Goal: Find specific page/section: Find specific page/section

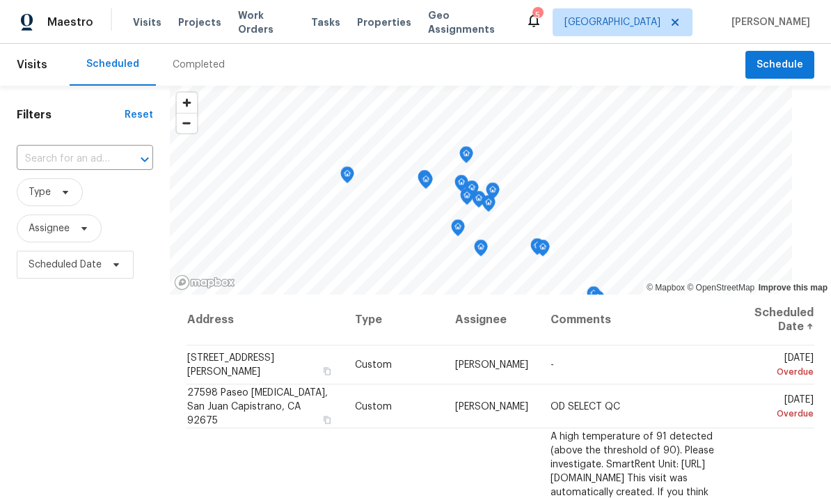
click at [375, 23] on span "Properties" at bounding box center [384, 22] width 54 height 14
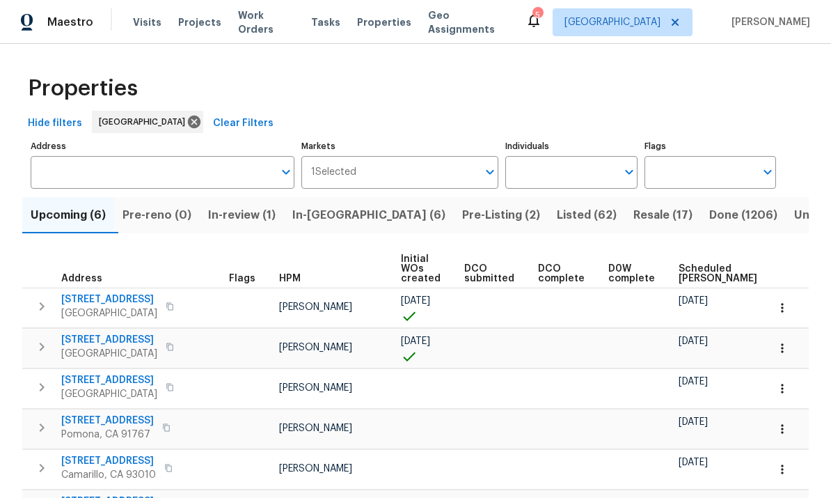
click at [590, 188] on input "Individuals" at bounding box center [560, 172] width 111 height 33
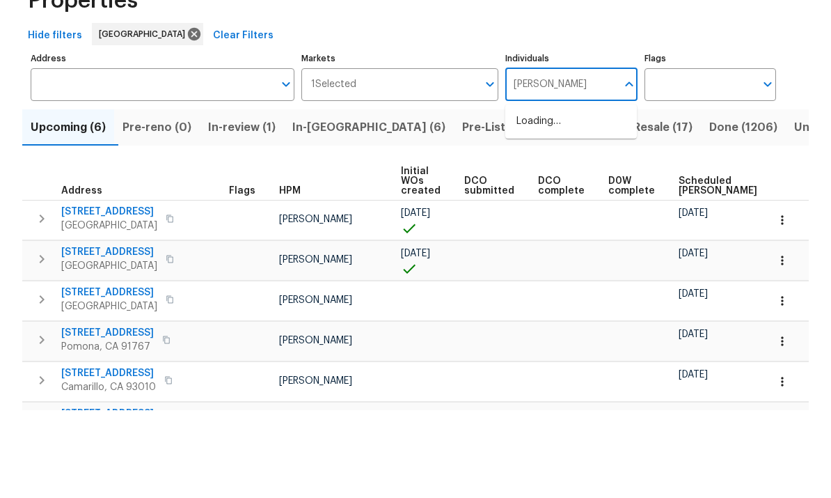
type input "[PERSON_NAME]"
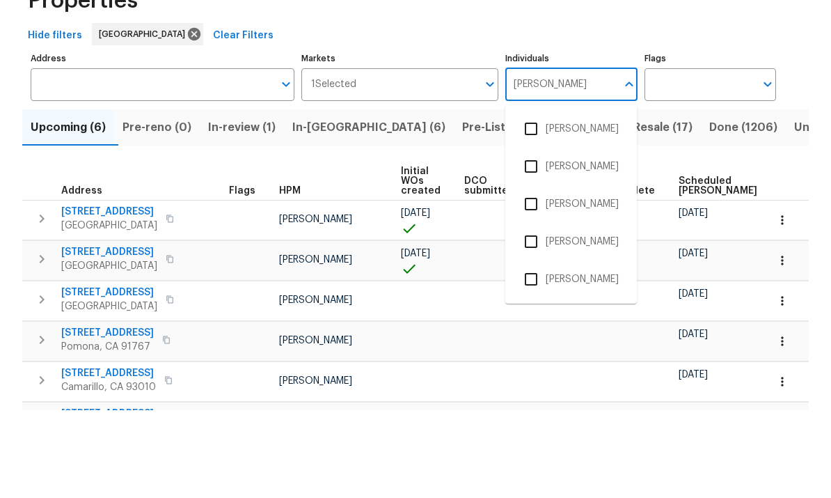
scroll to position [52, 0]
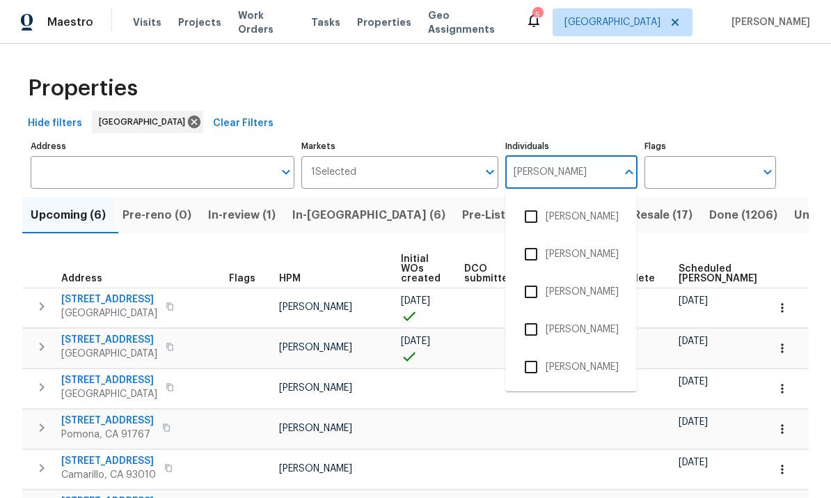
click at [527, 352] on input "checkbox" at bounding box center [531, 366] width 29 height 29
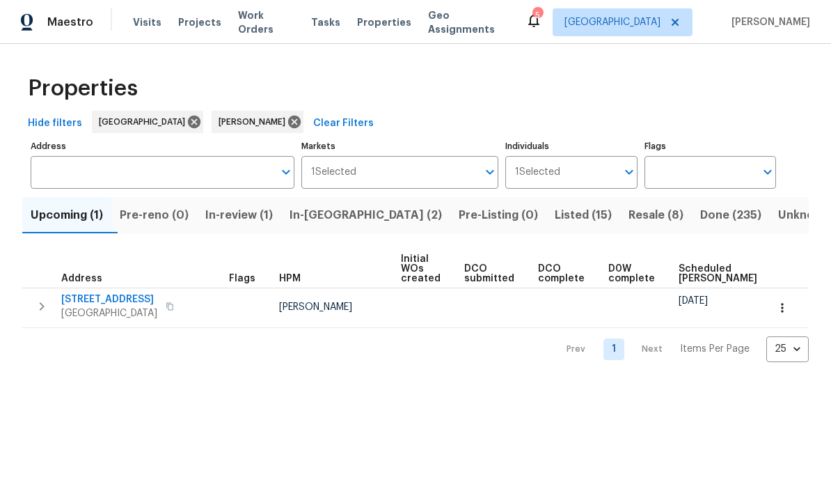
click at [629, 214] on span "Resale (8)" at bounding box center [656, 214] width 55 height 19
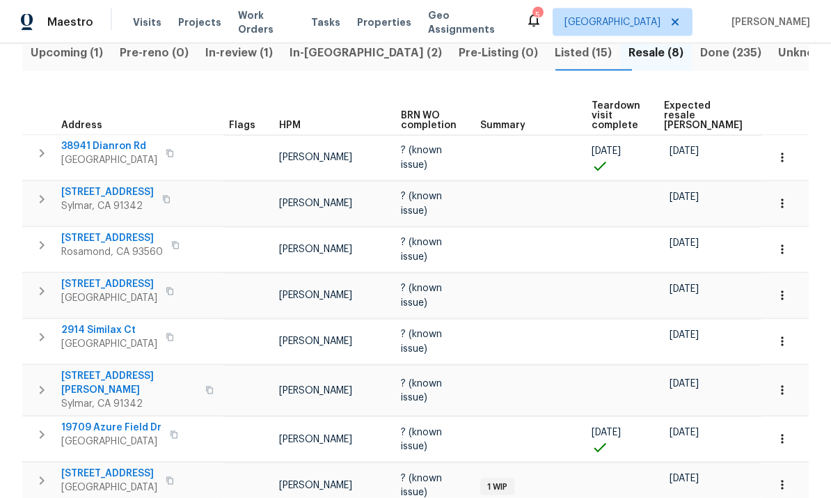
scroll to position [52, 0]
